Goal: Check status: Check status

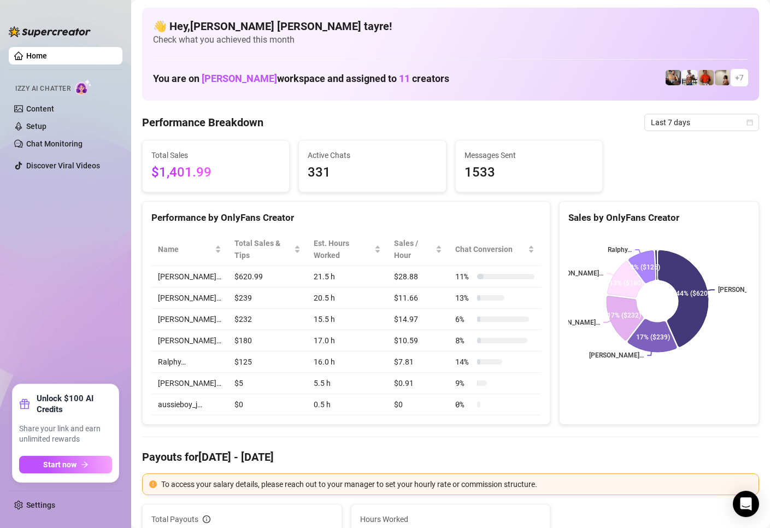
click at [73, 295] on ul "Home Izzy AI Chatter Content Setup Chat Monitoring Discover Viral Videos" at bounding box center [66, 211] width 114 height 337
click at [678, 124] on span "Last 7 days" at bounding box center [702, 122] width 102 height 16
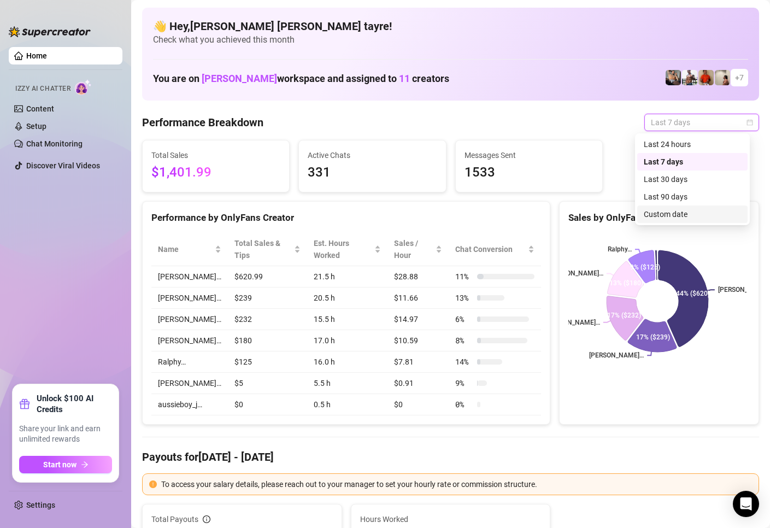
click at [667, 211] on div "Custom date" at bounding box center [692, 214] width 97 height 12
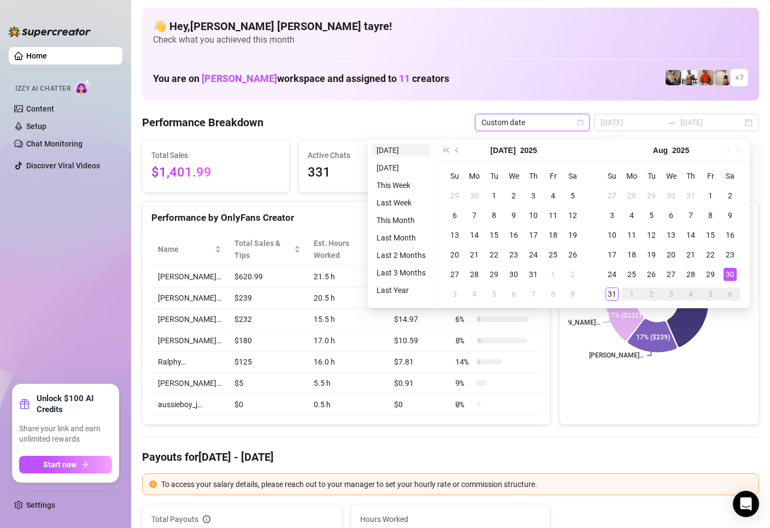
type input "[DATE]"
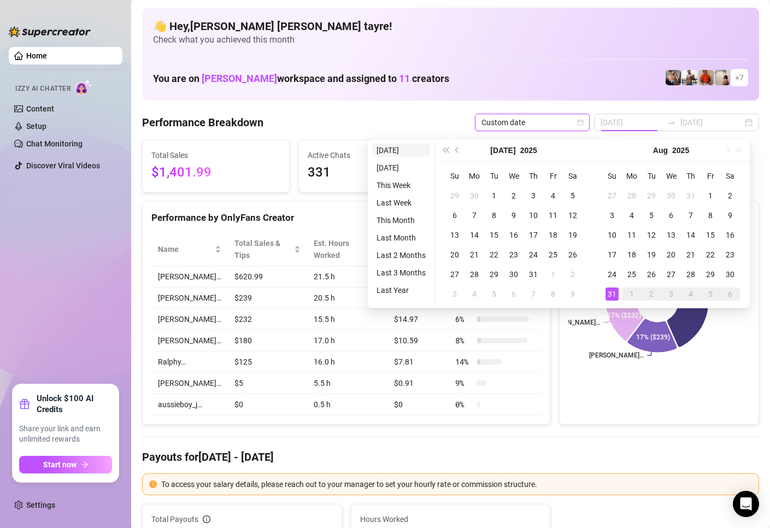
click at [397, 150] on li "[DATE]" at bounding box center [401, 150] width 58 height 13
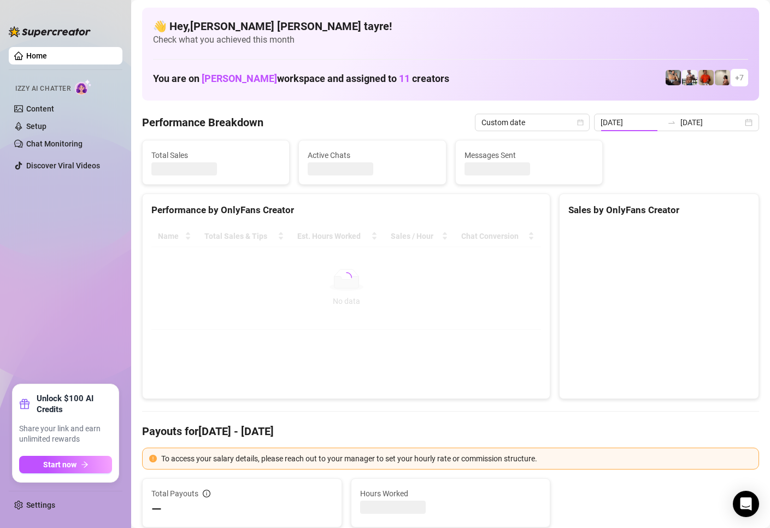
type input "[DATE]"
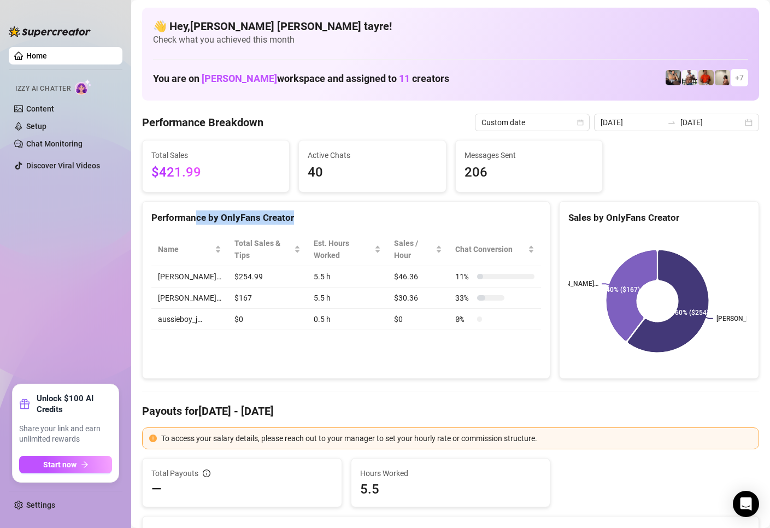
drag, startPoint x: 229, startPoint y: 245, endPoint x: 189, endPoint y: 192, distance: 65.9
click at [304, 336] on div "Name Total Sales & Tips Est. Hours Worked Sales / Hour Chat Conversion [PERSON_…" at bounding box center [346, 281] width 407 height 115
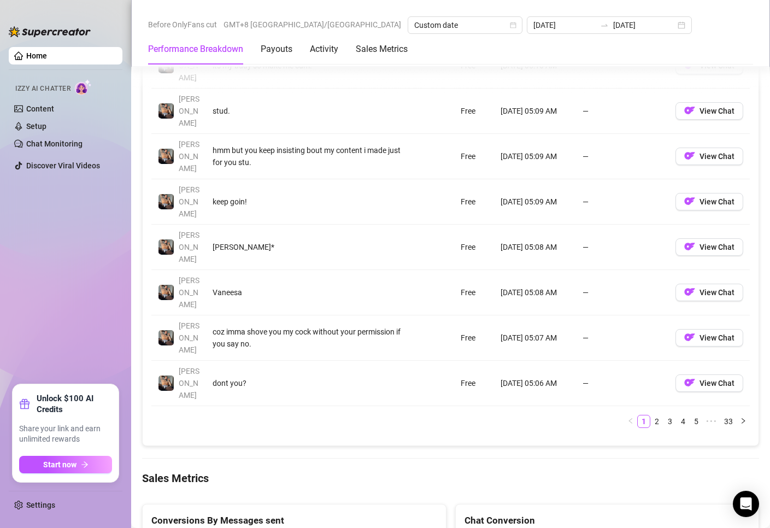
scroll to position [1312, 0]
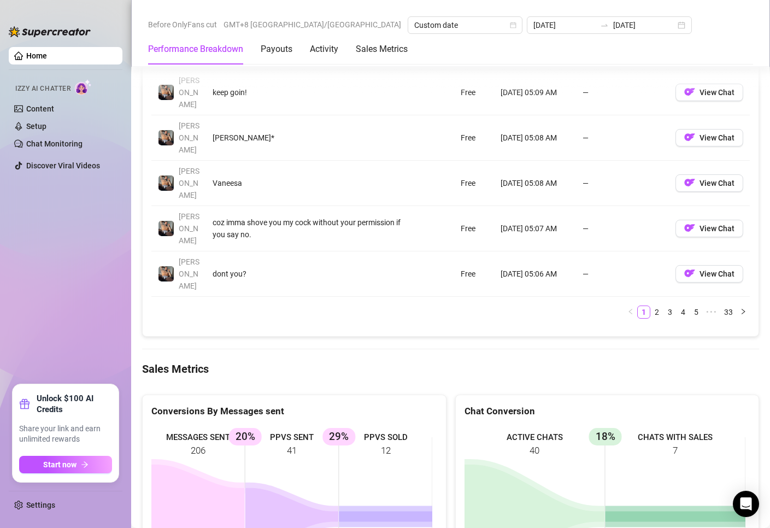
click at [67, 271] on ul "Home Izzy AI Chatter Content Setup Chat Monitoring Discover Viral Videos" at bounding box center [66, 211] width 114 height 337
